Goal: Information Seeking & Learning: Learn about a topic

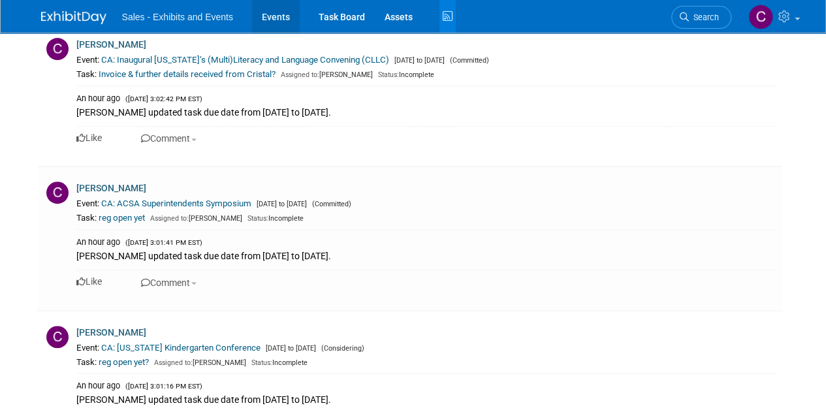
click at [275, 22] on link "Events" at bounding box center [276, 16] width 48 height 33
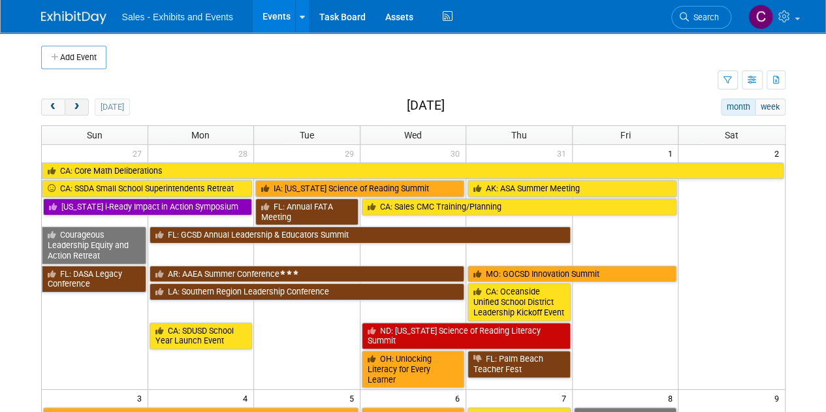
click at [73, 106] on span "next" at bounding box center [77, 107] width 10 height 8
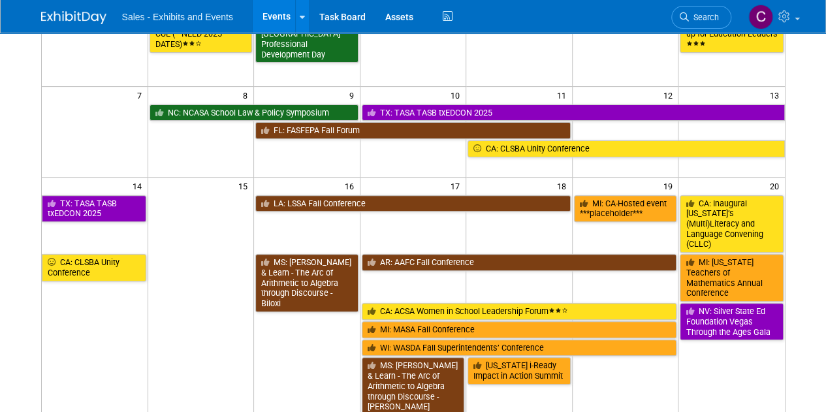
scroll to position [163, 0]
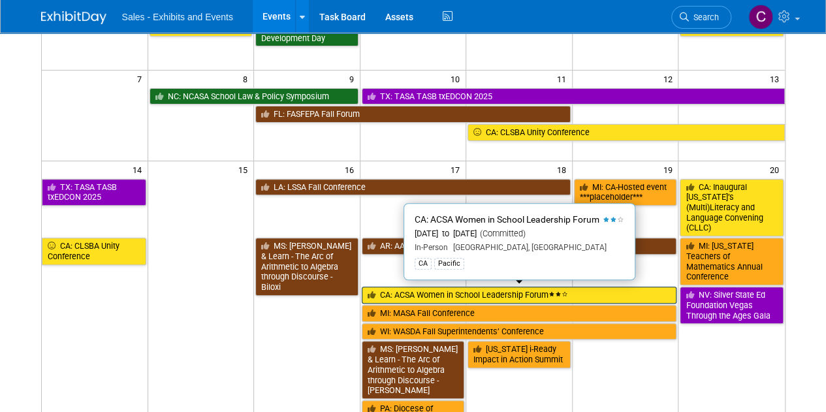
click at [407, 296] on link "CA: ACSA Women in School Leadership Forum" at bounding box center [519, 295] width 315 height 17
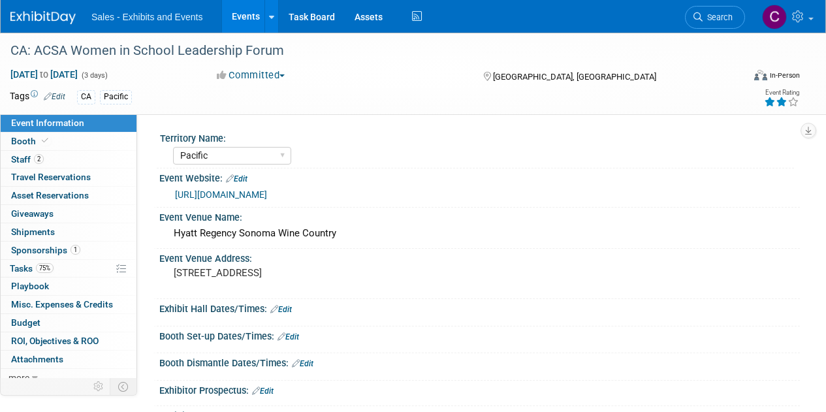
select select "Pacific"
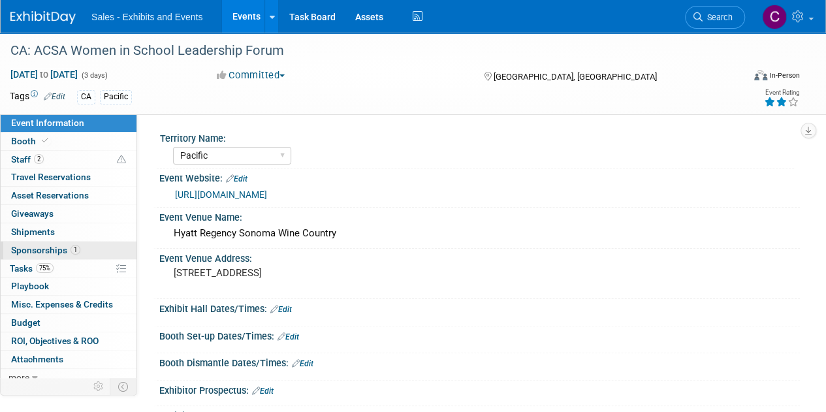
click at [39, 246] on span "Sponsorships 1" at bounding box center [45, 250] width 69 height 10
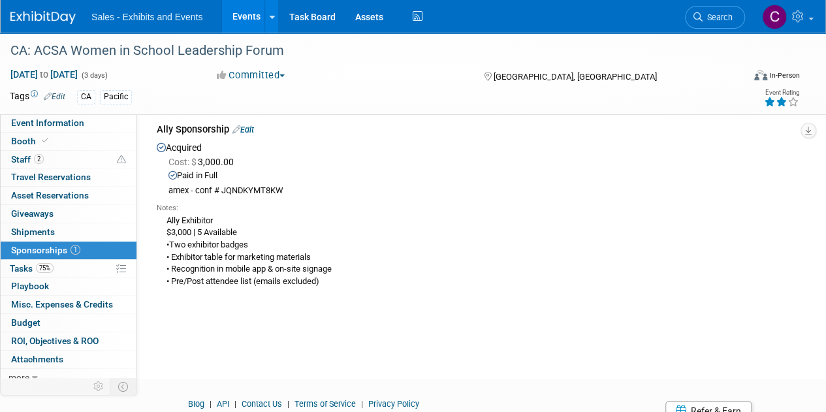
scroll to position [56, 0]
drag, startPoint x: 166, startPoint y: 215, endPoint x: 343, endPoint y: 289, distance: 191.6
click at [343, 289] on div "Notes: Ally Exhibitor $3,000 | 5 Available •Two exhibitor badges • Exhibitor ta…" at bounding box center [473, 242] width 633 height 95
copy div "Ally Exhibitor $3,000 | 5 Available •Two exhibitor badges • Exhibitor table for…"
click at [16, 160] on span "Staff 2" at bounding box center [27, 159] width 33 height 10
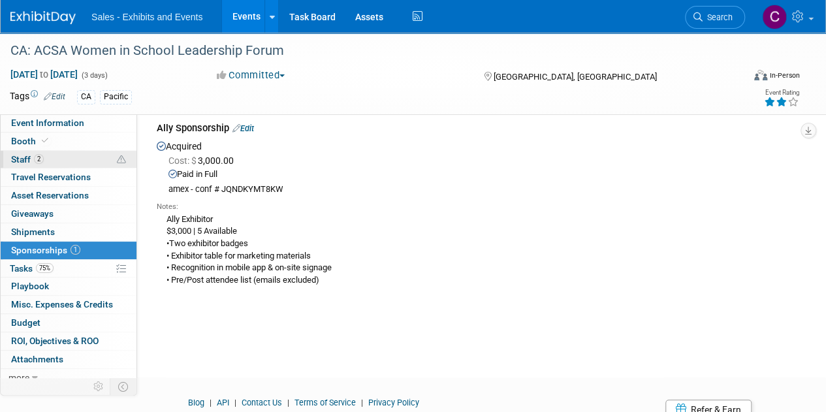
scroll to position [0, 0]
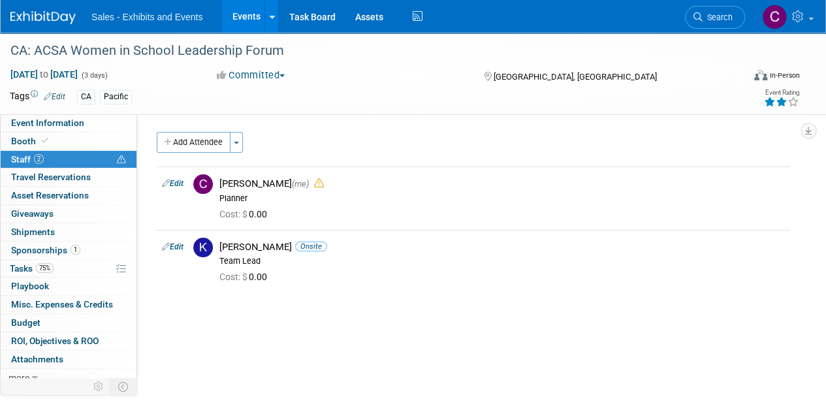
click at [231, 16] on link "Events" at bounding box center [246, 16] width 48 height 33
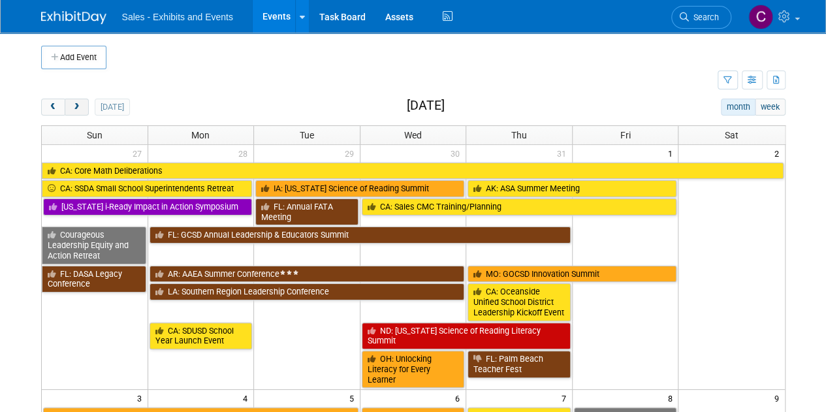
click at [73, 108] on span "next" at bounding box center [77, 107] width 10 height 8
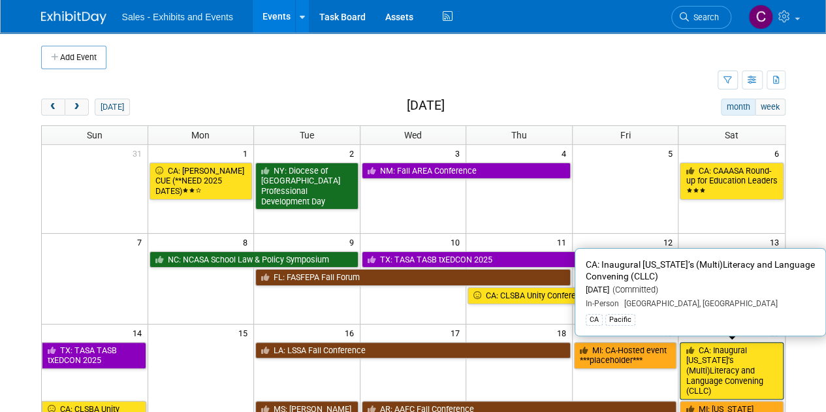
click at [738, 383] on link "CA: Inaugural [US_STATE]’s (Multi)Literacy and Language Convening (CLLC)" at bounding box center [730, 371] width 103 height 58
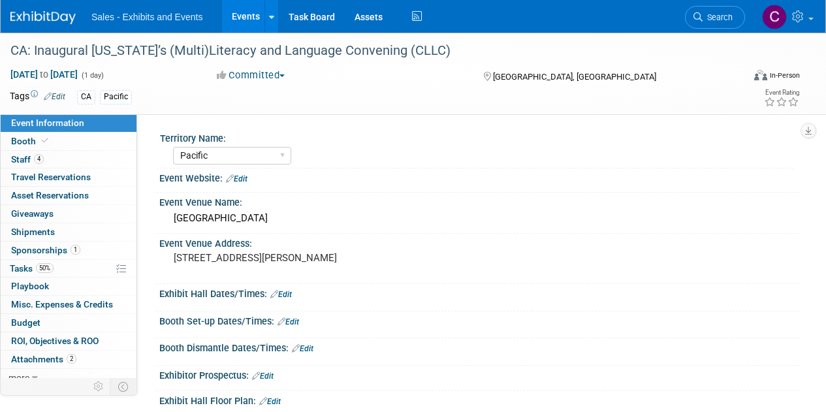
select select "Pacific"
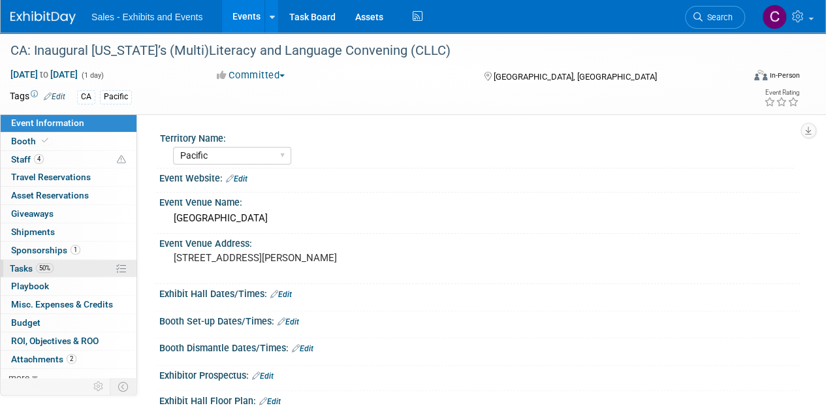
click at [16, 272] on span "Tasks 50%" at bounding box center [32, 268] width 44 height 10
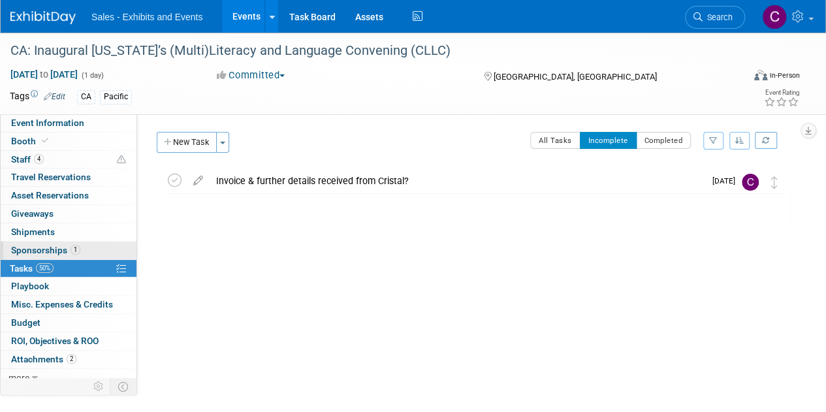
click at [19, 249] on span "Sponsorships 1" at bounding box center [45, 250] width 69 height 10
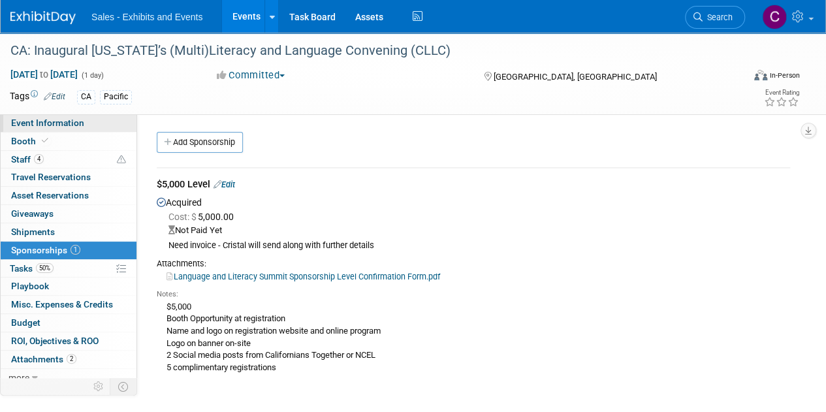
click at [78, 124] on span "Event Information" at bounding box center [47, 122] width 73 height 10
select select "Pacific"
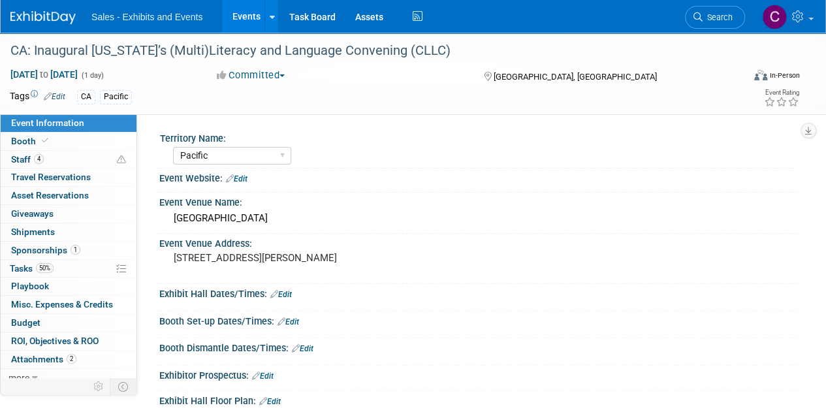
click at [249, 18] on link "Events" at bounding box center [246, 16] width 48 height 33
